Goal: Information Seeking & Learning: Learn about a topic

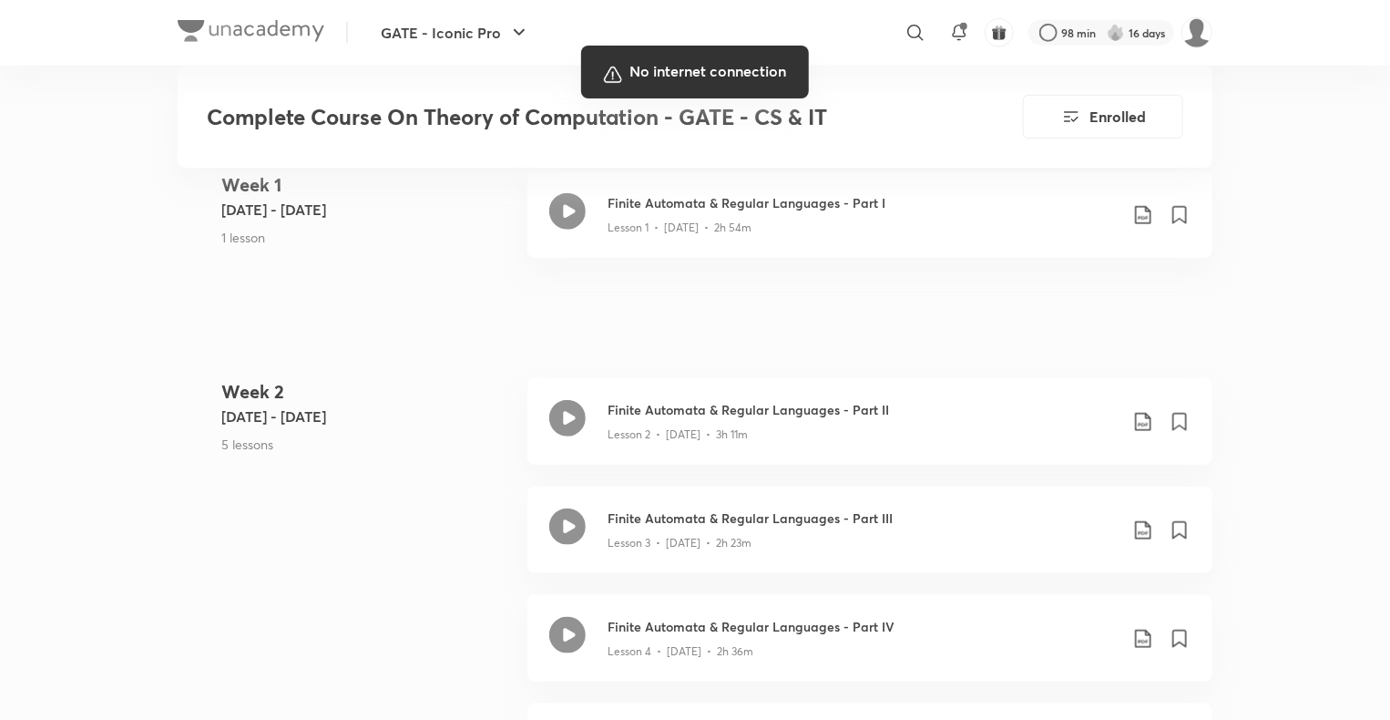
click at [726, 570] on div at bounding box center [695, 360] width 1390 height 720
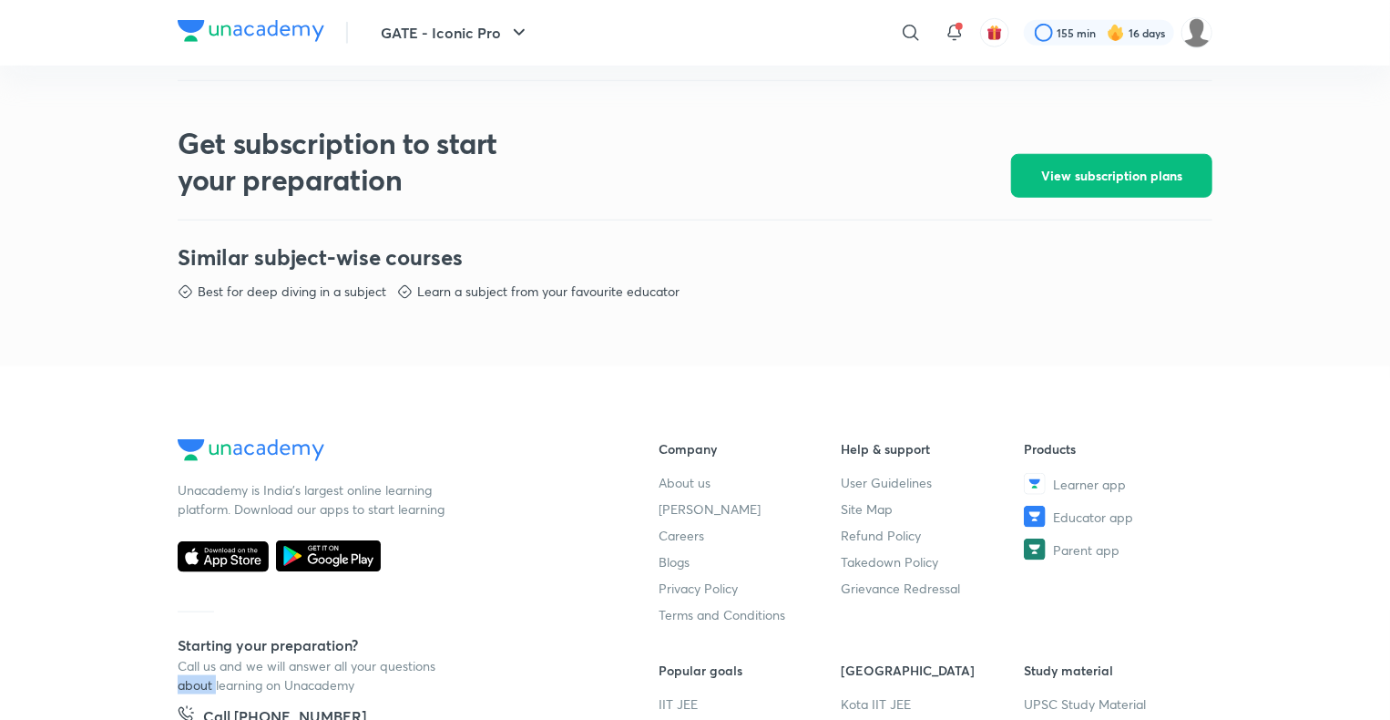
click at [44, 687] on footer "Unacademy is India’s largest online learning platform. Download our apps to sta…" at bounding box center [695, 669] width 1390 height 607
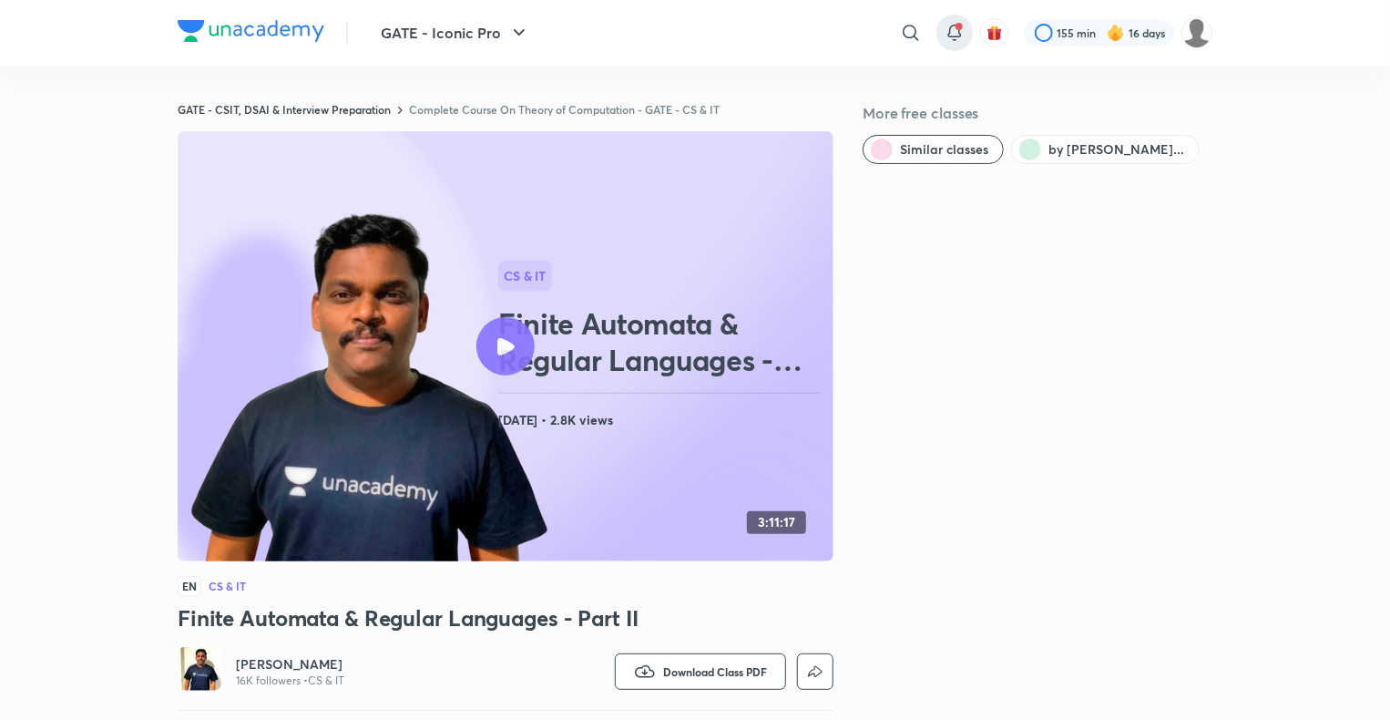
click at [947, 25] on icon at bounding box center [955, 33] width 22 height 22
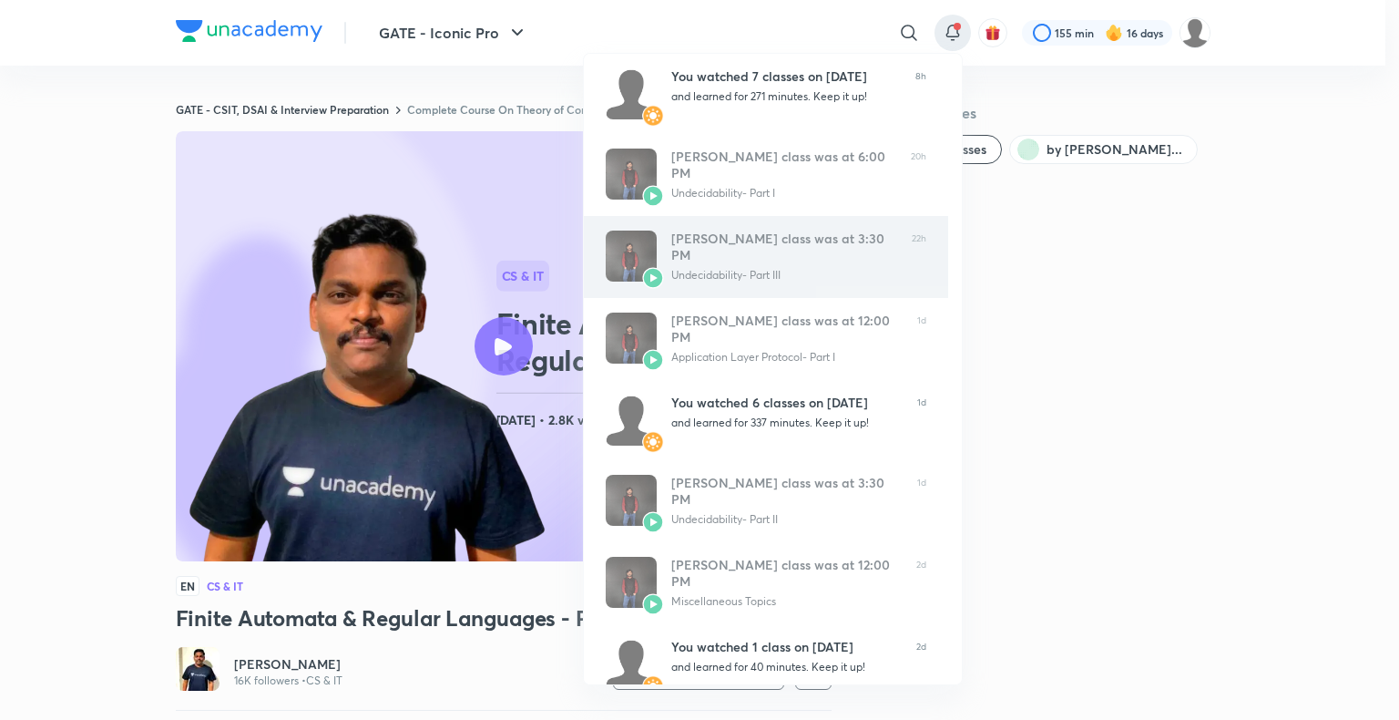
click at [811, 216] on link "Ankit Kumar’s class was at 3:30 PM Undecidability- Part III 22h" at bounding box center [766, 257] width 364 height 82
